Goal: Information Seeking & Learning: Learn about a topic

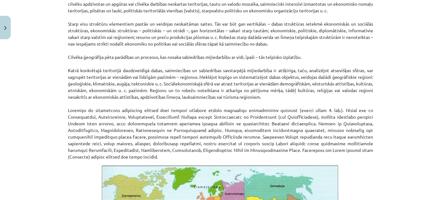
scroll to position [228, 0]
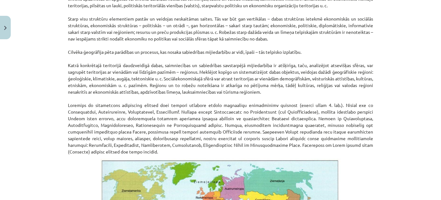
drag, startPoint x: 296, startPoint y: 93, endPoint x: 187, endPoint y: 87, distance: 109.2
click at [187, 87] on p "Cilvēku apdzīvotā pasaule nav viendabīga, to veido neskaitāmu visdažādāko struk…" at bounding box center [220, 62] width 305 height 186
copy p "eģionu un to robežu noteikšana ir atkarīga no pētījuma mērķa, tādēļ kultūras, r…"
click at [361, 135] on p "Cilvēku apdzīvotā pasaule nav viendabīga, to veido neskaitāmu visdažādāko struk…" at bounding box center [220, 62] width 305 height 186
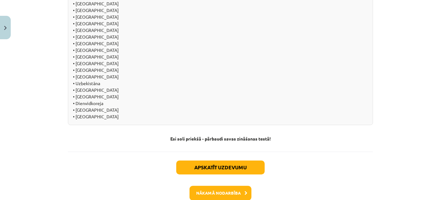
scroll to position [737, 0]
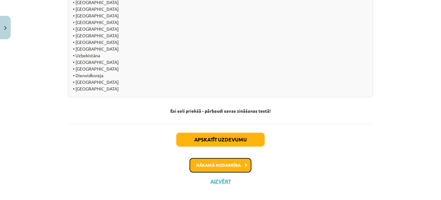
click at [227, 160] on button "Nākamā nodarbība" at bounding box center [221, 165] width 62 height 15
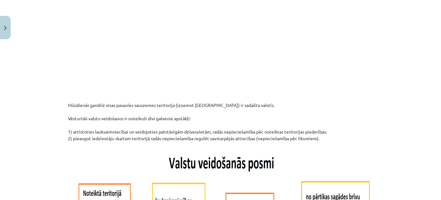
scroll to position [249, 0]
click at [381, 103] on div "Mācību tēma: Ģeogrāfijas i - 10. klases 1.ieskaites mācību materiāls #5 3. tēma…" at bounding box center [220, 100] width 441 height 200
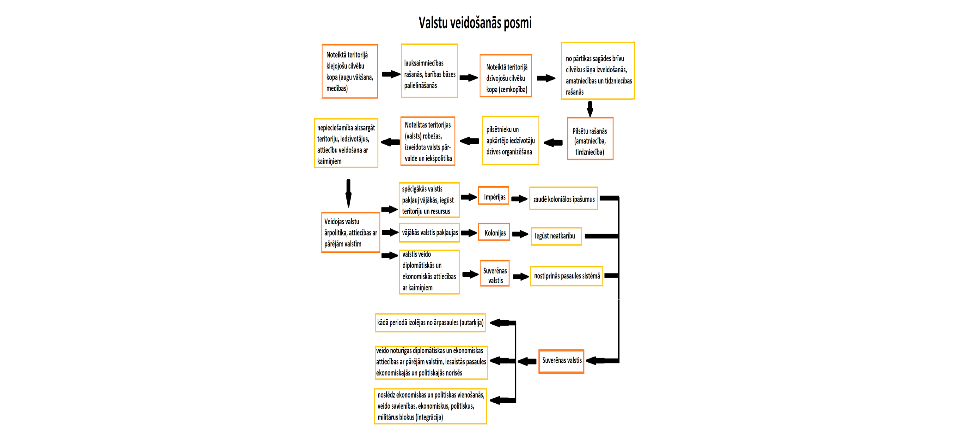
scroll to position [63, 0]
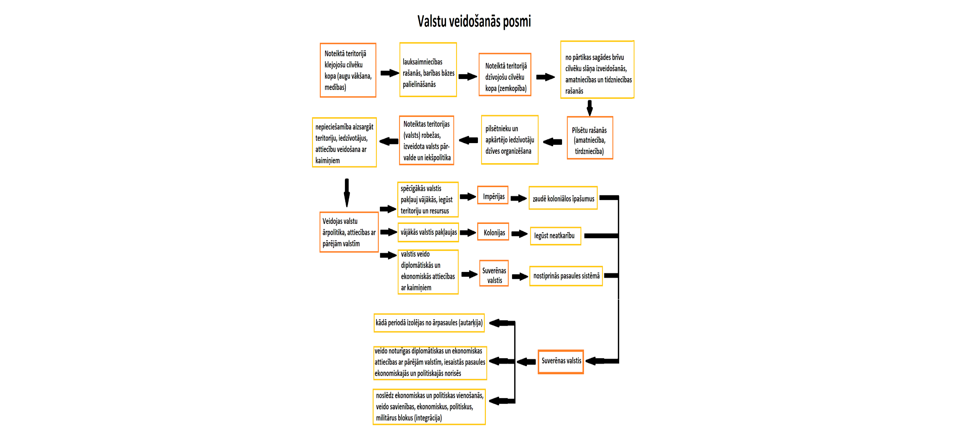
click at [441, 199] on div "Mācību tēma: Ģeogrāfijas i - 10. klases 1.ieskaites mācību materiāls #5 3. tēma…" at bounding box center [485, 219] width 971 height 439
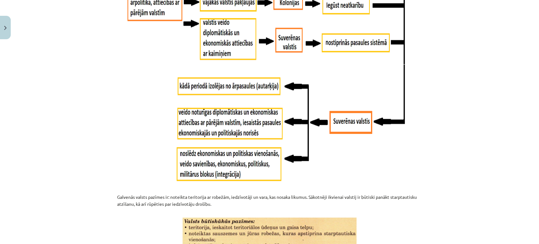
scroll to position [606, 0]
click at [179, 195] on p "Galvenās valsts pazīmes ir: noteikta teritorija ar robežām, iedzīvotāji un vara…" at bounding box center [269, 204] width 305 height 20
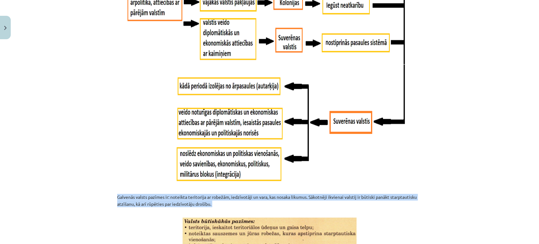
click at [179, 195] on p "Galvenās valsts pazīmes ir: noteikta teritorija ar robežām, iedzīvotāji un vara…" at bounding box center [269, 204] width 305 height 20
copy p "Galvenās valsts pazīmes ir: noteikta teritorija ar robežām, iedzīvotāji un vara…"
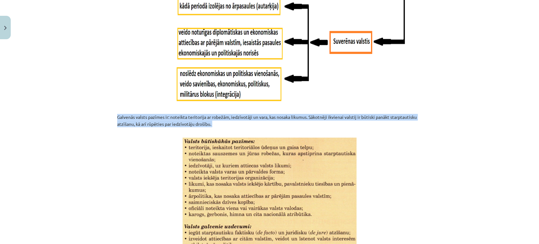
scroll to position [750, 0]
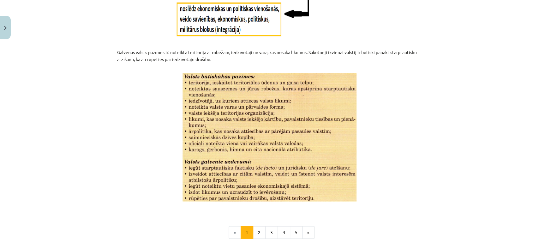
click at [441, 145] on div "Mācību tēma: Ģeogrāfijas i - 10. klases 1.ieskaites mācību materiāls #5 3. tēma…" at bounding box center [269, 122] width 539 height 244
click at [256, 199] on button "2" at bounding box center [259, 232] width 13 height 13
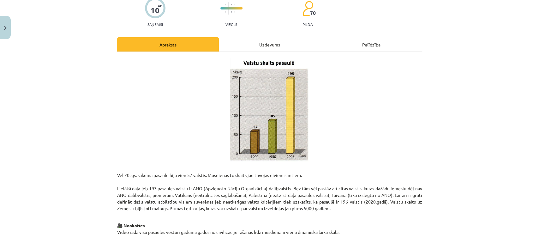
scroll to position [63, 0]
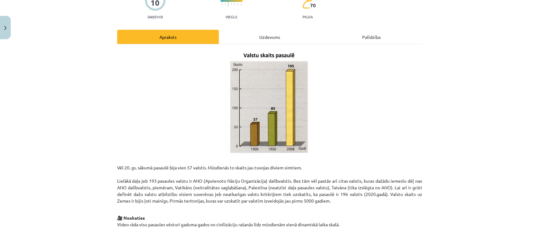
click at [189, 199] on p "🎥 Noskaties Video rāda visu pasaules vēsturi gaduma gados no civilizāciju rašan…" at bounding box center [269, 221] width 305 height 27
click at [211, 199] on p "Vēl 20. gs. sākumā pasaulē bija vien 57 valstis. Mūsdienās to skaits jau tuvoja…" at bounding box center [269, 181] width 305 height 46
click at [254, 194] on p "Vēl 20. gs. sākumā pasaulē bija vien 57 valstis. Mūsdienās to skaits jau tuvoja…" at bounding box center [269, 181] width 305 height 46
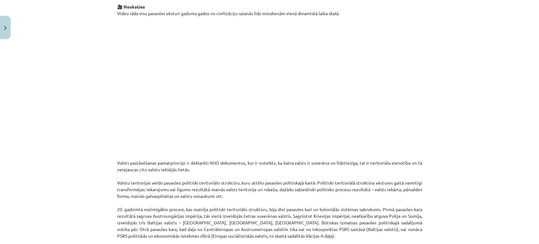
scroll to position [296, 0]
